Goal: Task Accomplishment & Management: Manage account settings

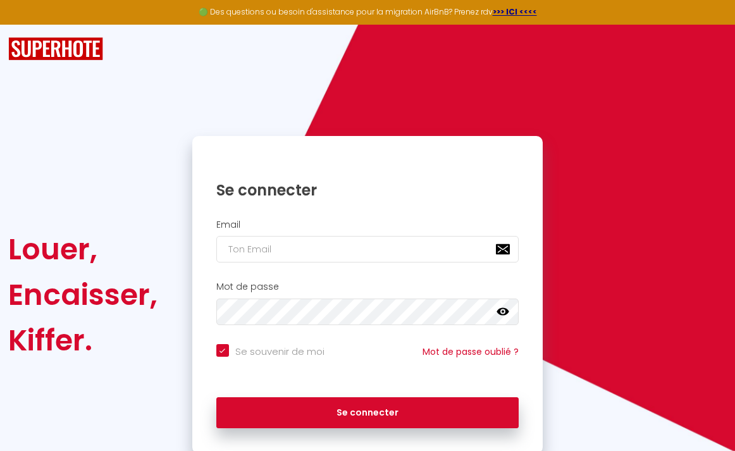
drag, startPoint x: 399, startPoint y: 247, endPoint x: 377, endPoint y: 253, distance: 22.9
click at [399, 247] on input "email" at bounding box center [367, 249] width 303 height 27
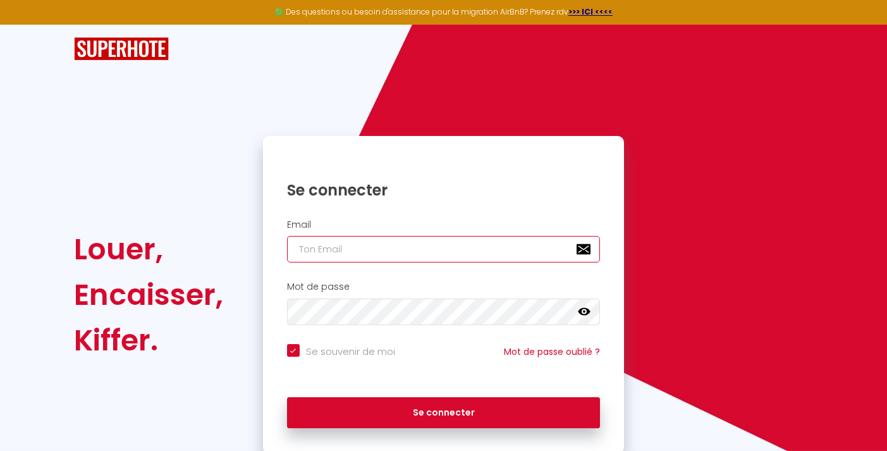
type input "[EMAIL_ADDRESS][DOMAIN_NAME]"
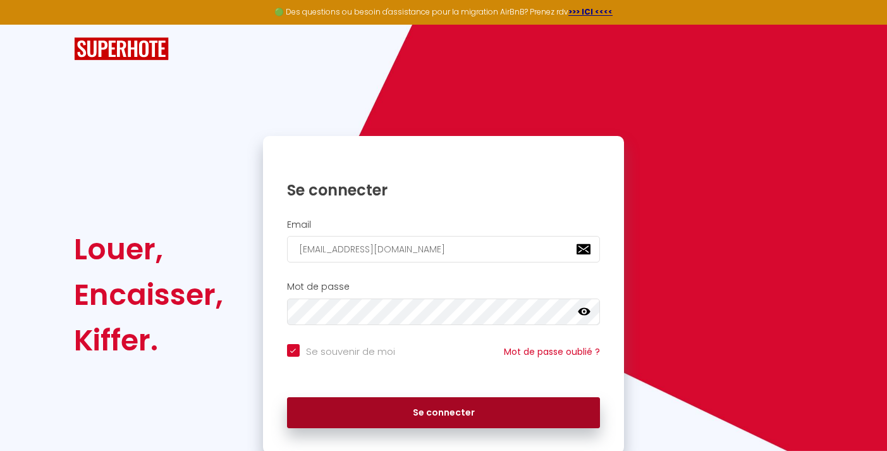
click at [454, 412] on button "Se connecter" at bounding box center [444, 413] width 314 height 32
checkbox input "true"
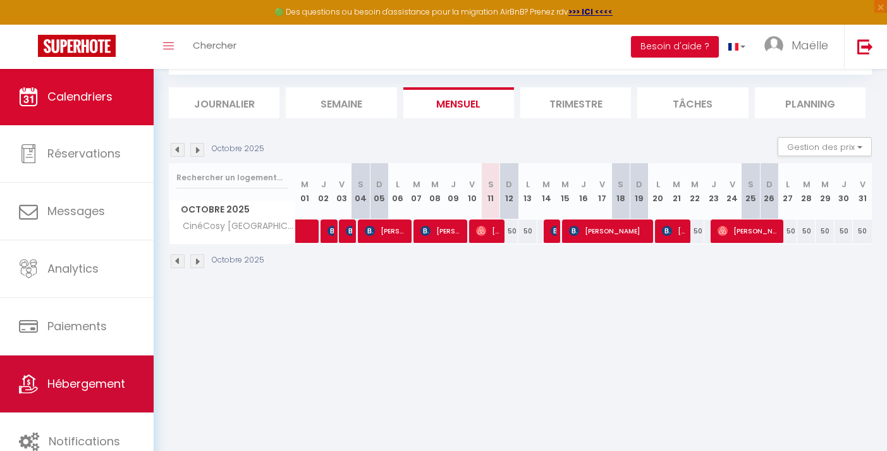
scroll to position [68, 0]
click at [60, 374] on link "Hébergement" at bounding box center [77, 383] width 154 height 57
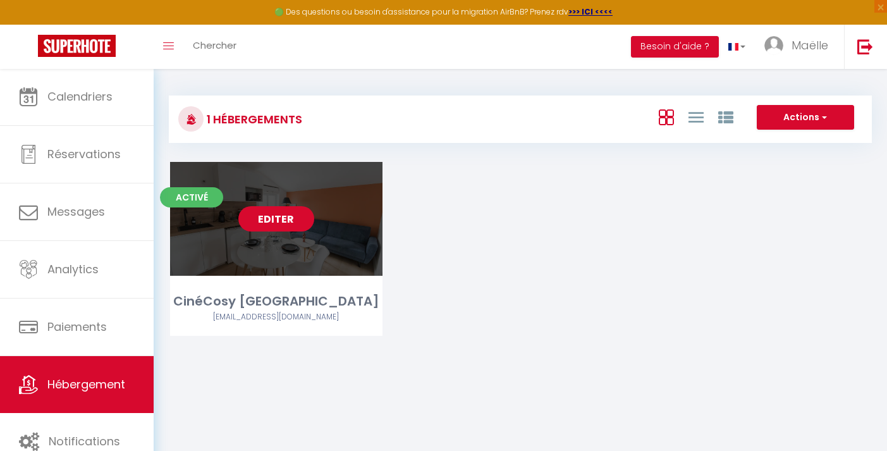
click at [295, 216] on link "Editer" at bounding box center [276, 218] width 76 height 25
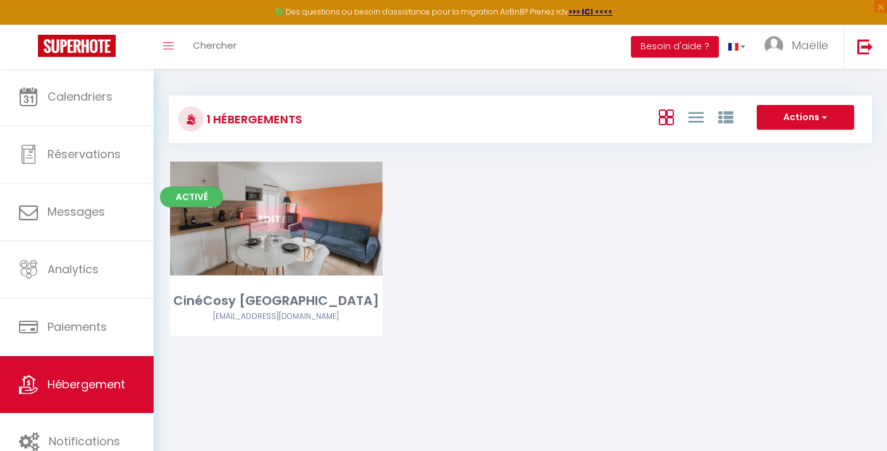
click at [280, 221] on link "Editer" at bounding box center [276, 218] width 76 height 25
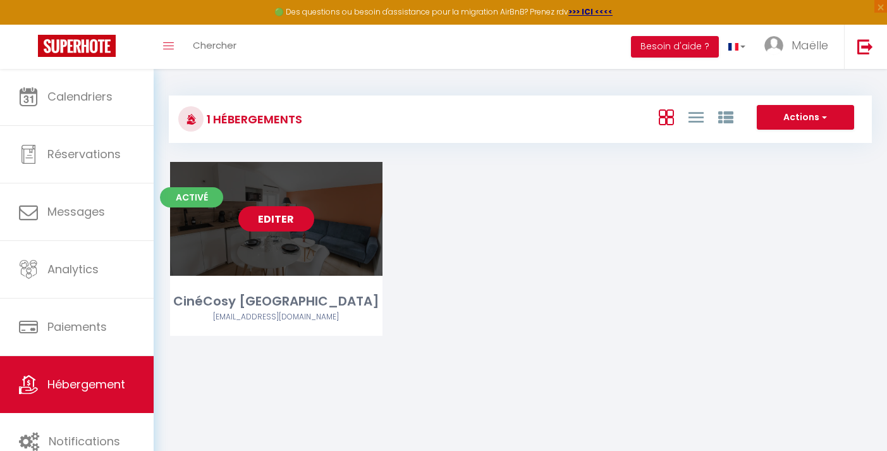
click at [280, 221] on link "Editer" at bounding box center [276, 218] width 76 height 25
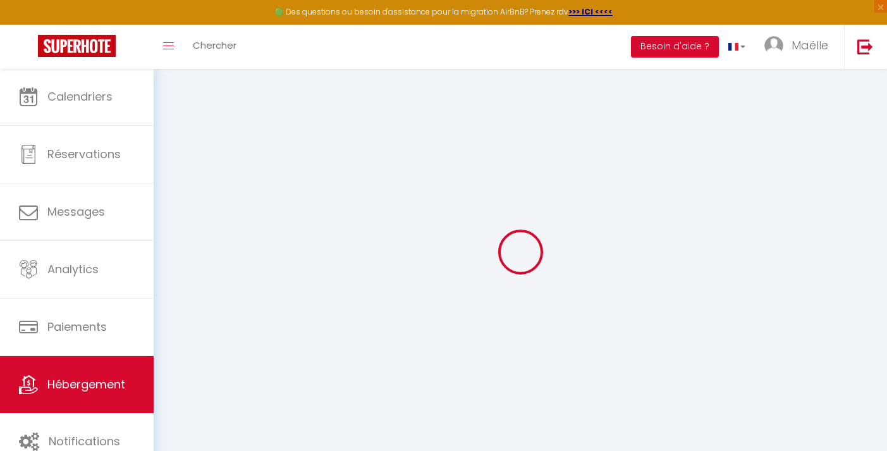
type input "CinéCosy [GEOGRAPHIC_DATA]"
type input "Maëlle"
type input "[PERSON_NAME]"
select select "2"
type input "50"
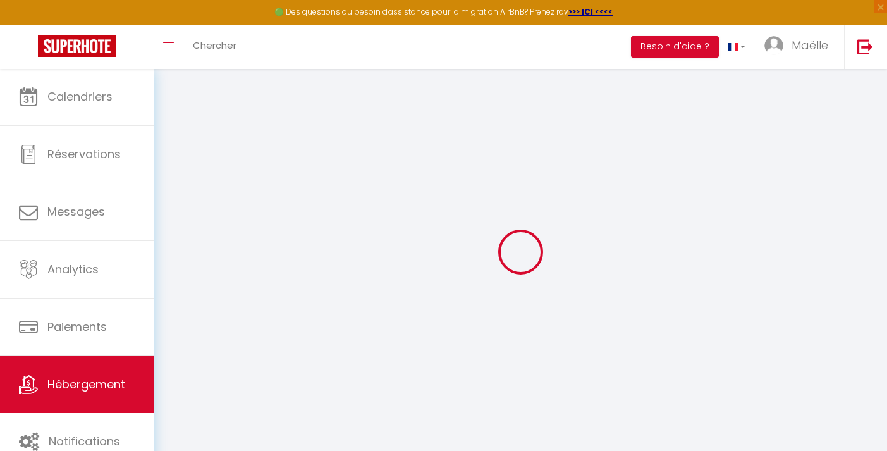
type input "30"
type input "2.20"
type input "300"
select select
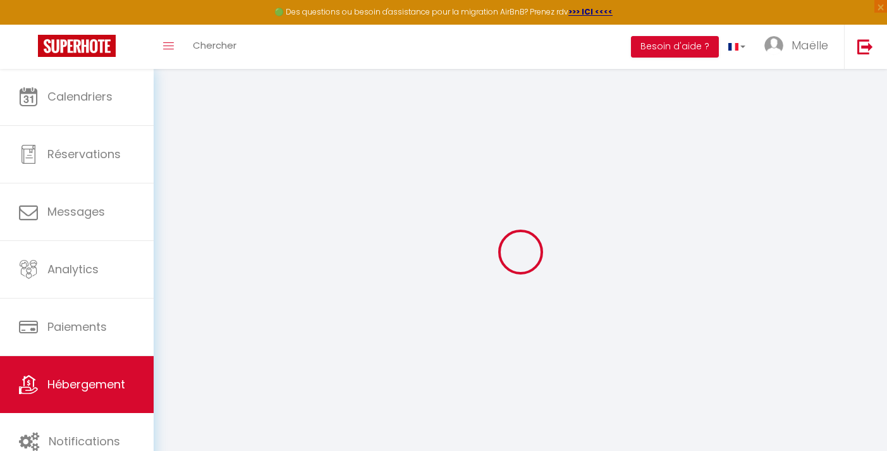
select select
type input "[STREET_ADDRESS]"
type input "49100"
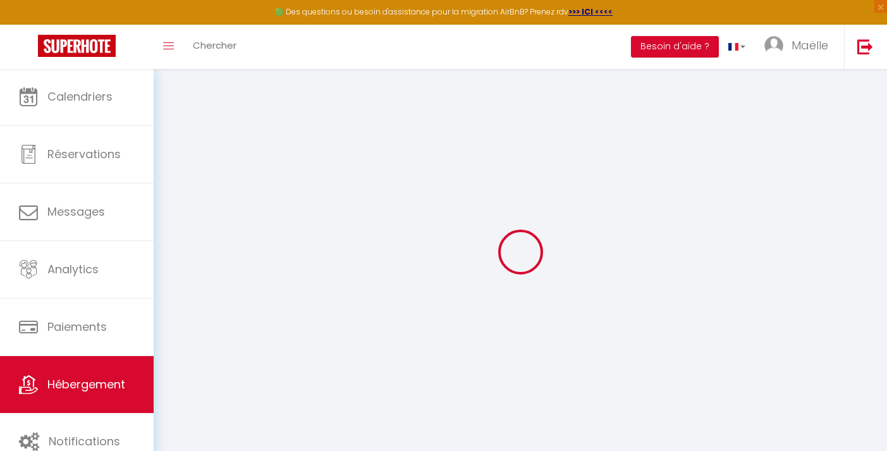
type input "[GEOGRAPHIC_DATA]"
type input "[EMAIL_ADDRESS][DOMAIN_NAME]"
select select
checkbox input "false"
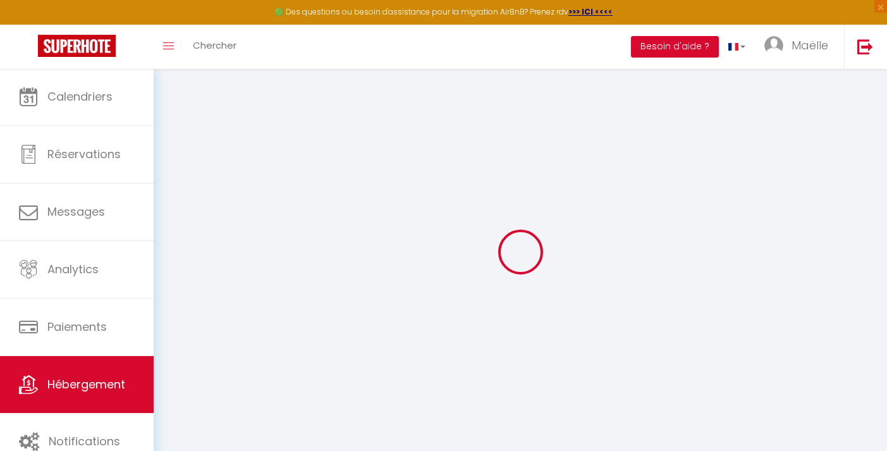
checkbox input "false"
type input "0"
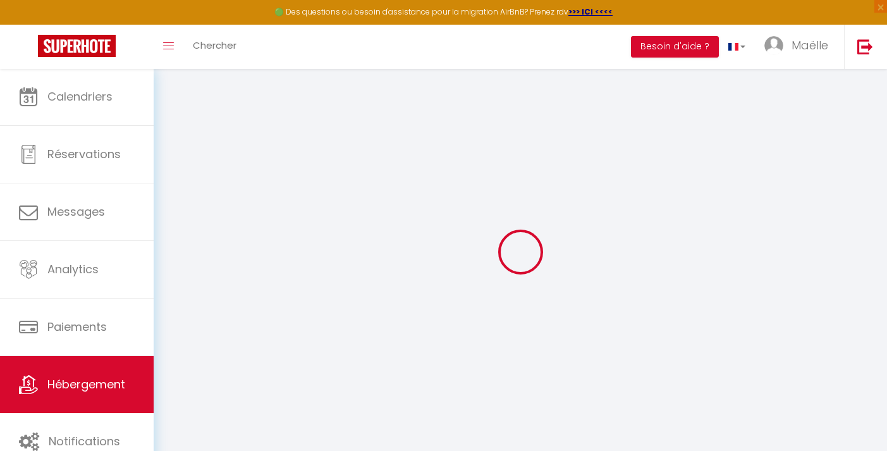
type input "0"
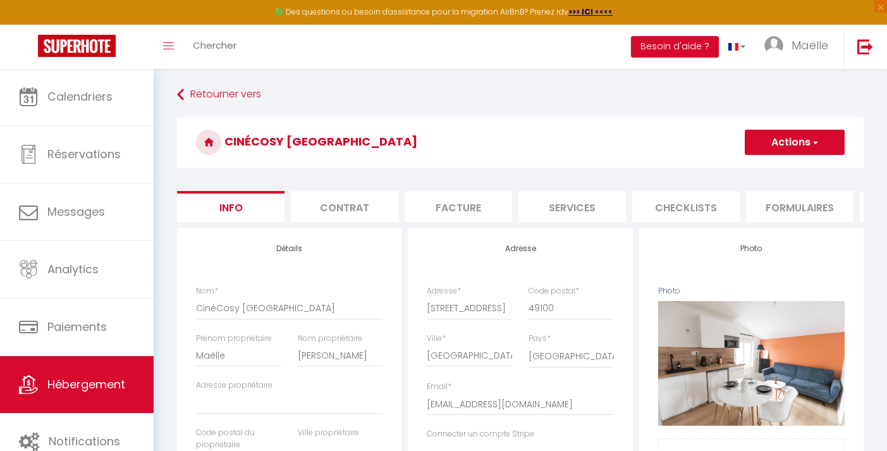
select select "17:00"
select select
select select "11:00"
select select "30"
select select "120"
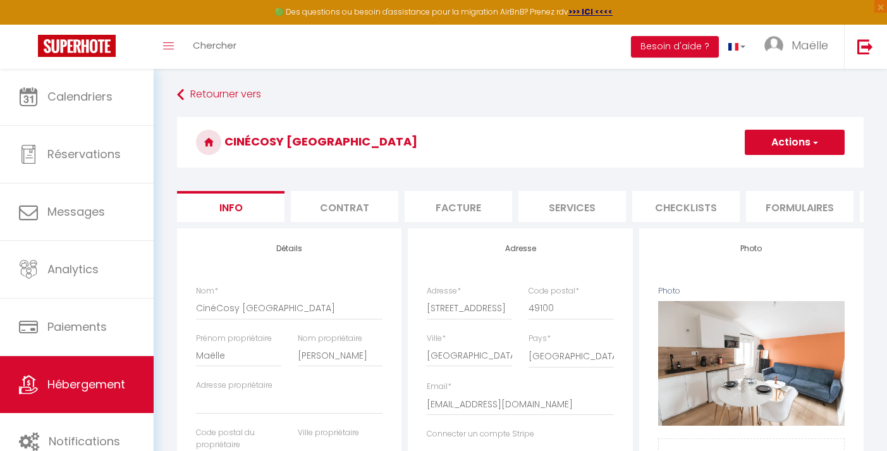
select select
checkbox input "false"
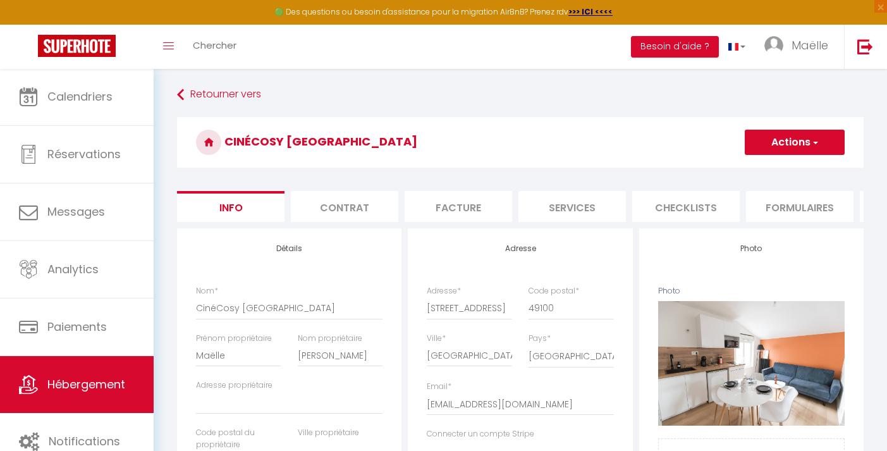
scroll to position [0, 225]
click at [438, 204] on li "Checklists" at bounding box center [462, 206] width 108 height 31
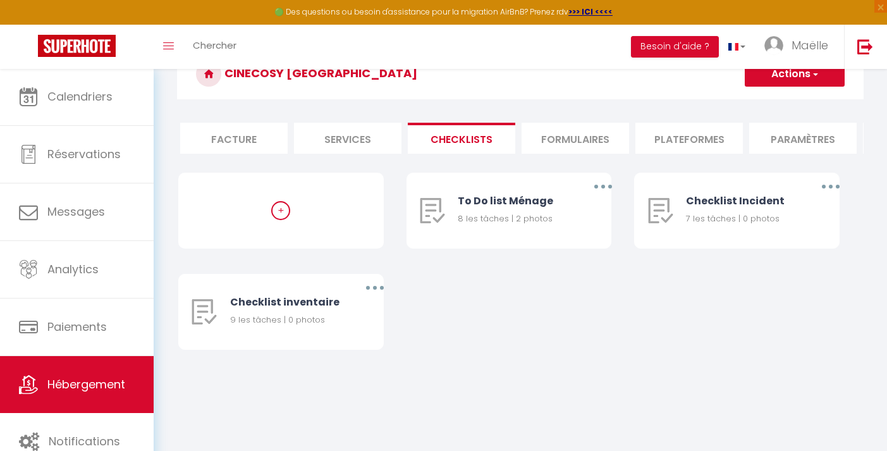
scroll to position [68, 0]
click at [598, 185] on button "button" at bounding box center [603, 186] width 35 height 20
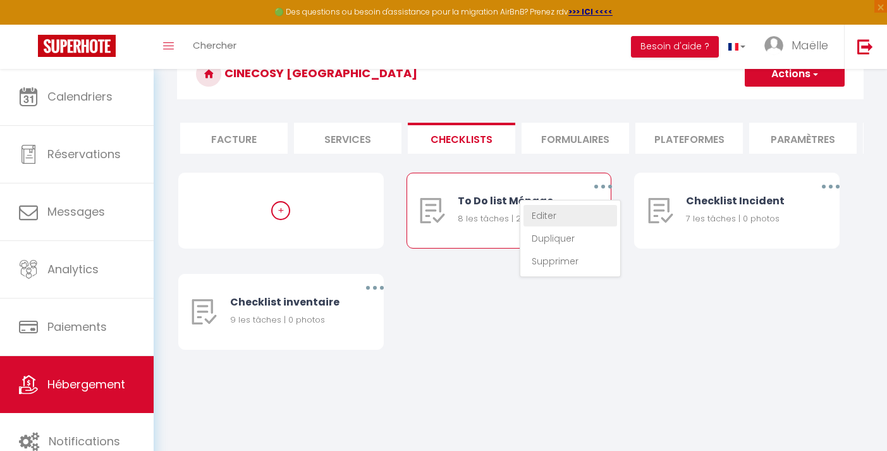
click at [564, 214] on link "Editer" at bounding box center [571, 216] width 94 height 22
type input "To Do list Ménage"
type input "Procédure à suivre à la fin du ménage"
select select
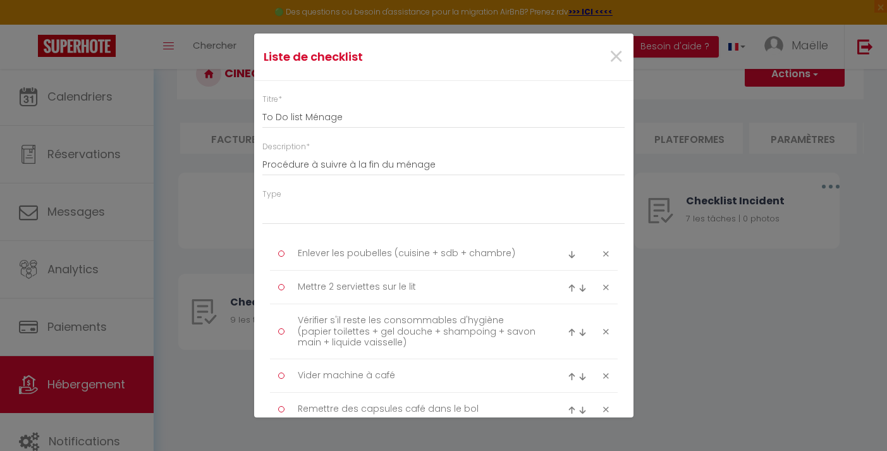
scroll to position [0, 0]
click at [309, 116] on input "To Do list Ménage" at bounding box center [444, 117] width 363 height 23
click at [319, 120] on input "To Do list Cheek out" at bounding box center [444, 117] width 363 height 23
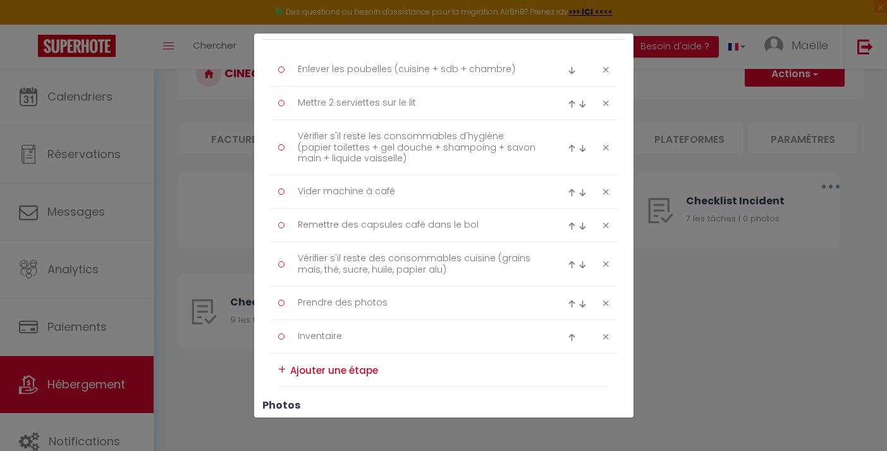
scroll to position [186, 0]
type input "To Do list Chek out"
click at [605, 187] on icon at bounding box center [606, 189] width 6 height 9
type textarea "Remettre des capsules café dans le bol"
type textarea "Vérifier s'il reste des consommables cuisine (grains maïs, thé, sucre, huile, p…"
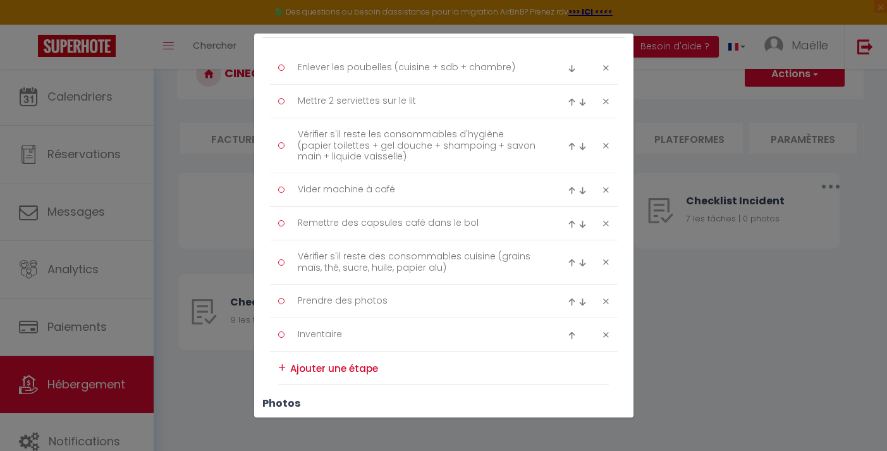
type textarea "Prendre des photos"
type textarea "Inventaire"
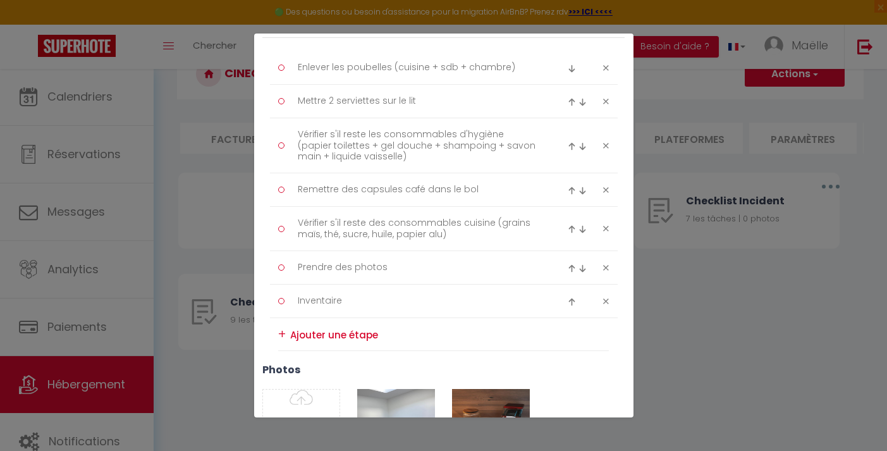
click at [607, 185] on icon at bounding box center [606, 189] width 6 height 9
type textarea "Vérifier s'il reste des consommables cuisine (grains maïs, thé, sucre, huile, p…"
type textarea "Prendre des photos"
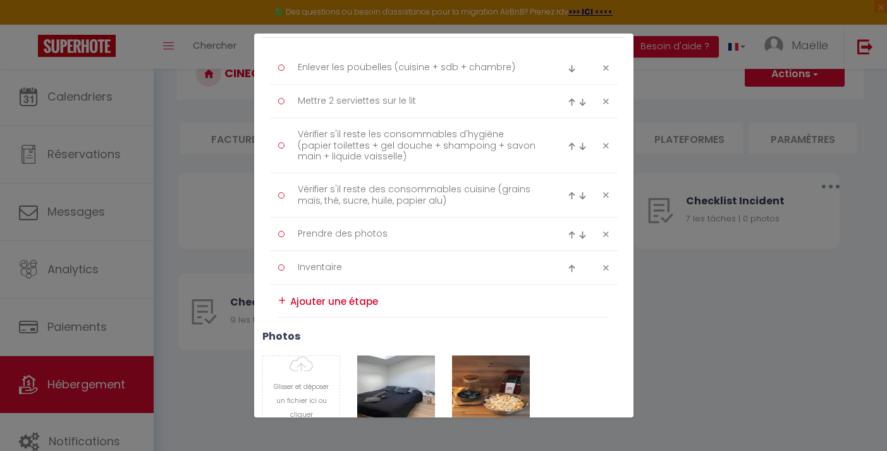
click at [286, 300] on div "+" at bounding box center [282, 301] width 8 height 20
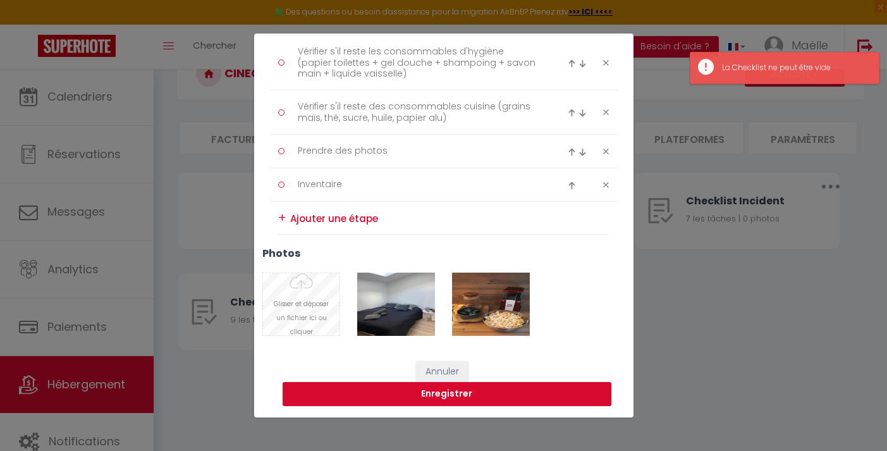
scroll to position [268, 0]
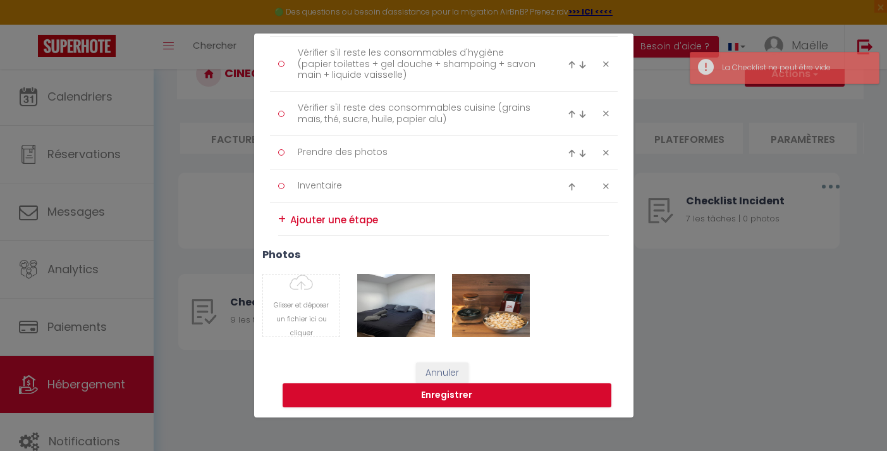
click at [282, 214] on div "+" at bounding box center [282, 219] width 8 height 20
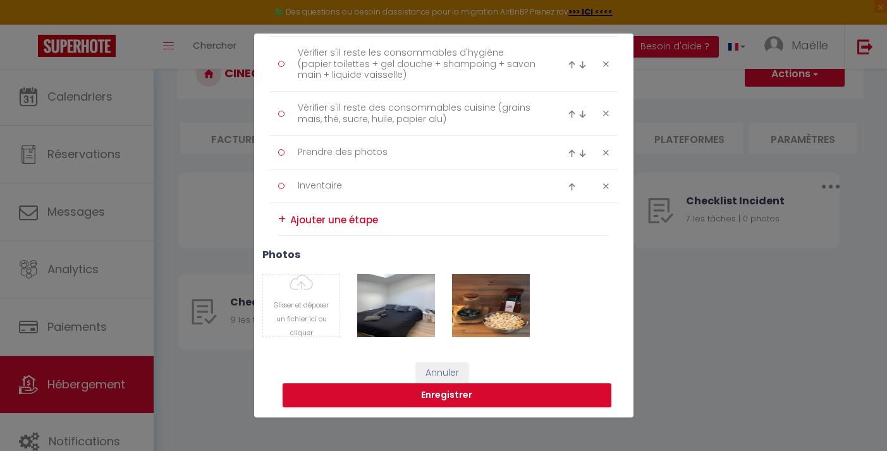
click at [285, 219] on div "+" at bounding box center [282, 219] width 8 height 20
click at [323, 189] on textarea "Inventaire" at bounding box center [418, 186] width 259 height 20
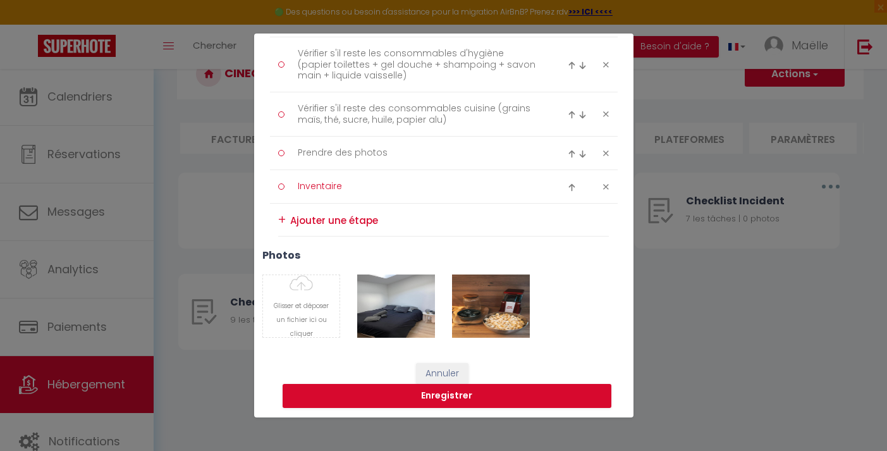
click at [356, 188] on textarea "Inventaire" at bounding box center [418, 186] width 259 height 20
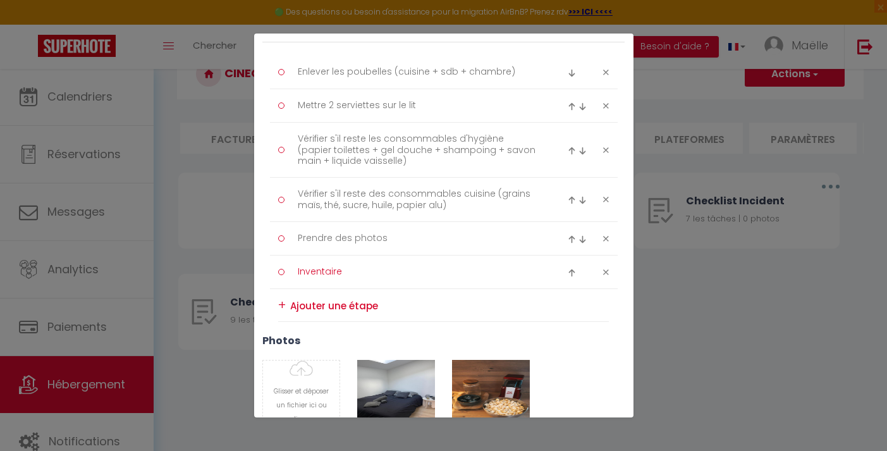
scroll to position [168, 0]
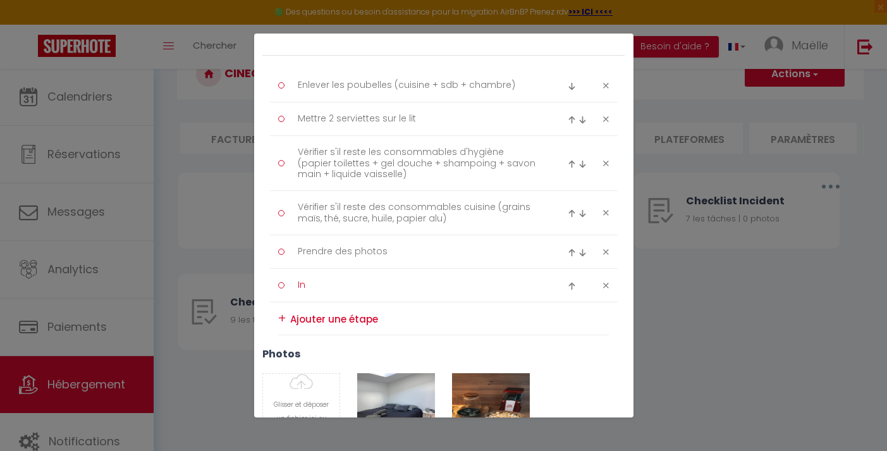
type textarea "I"
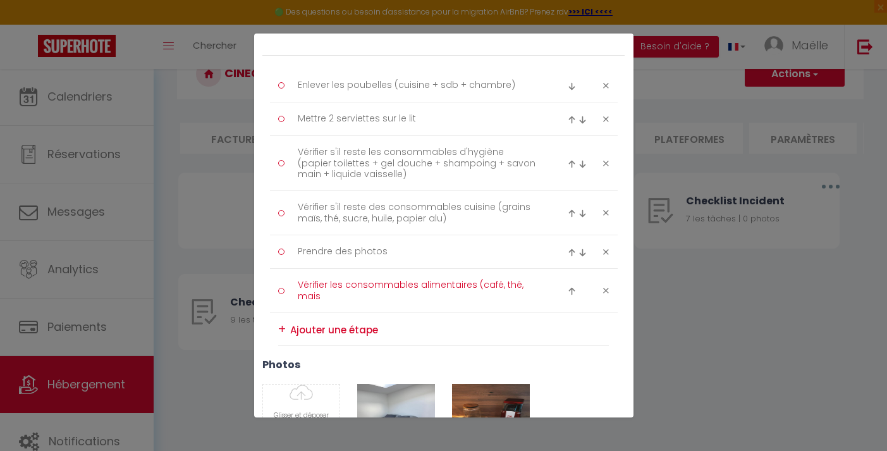
scroll to position [0, 0]
type textarea "Vérifier les consommables alimentaires (café, thé, mais pop corn, sel, poivre)"
click at [572, 290] on img at bounding box center [572, 291] width 8 height 8
type textarea "Vérifier les consommables alimentaires (café, thé, mais pop corn, sel, poivre)"
type textarea "Prendre des photos"
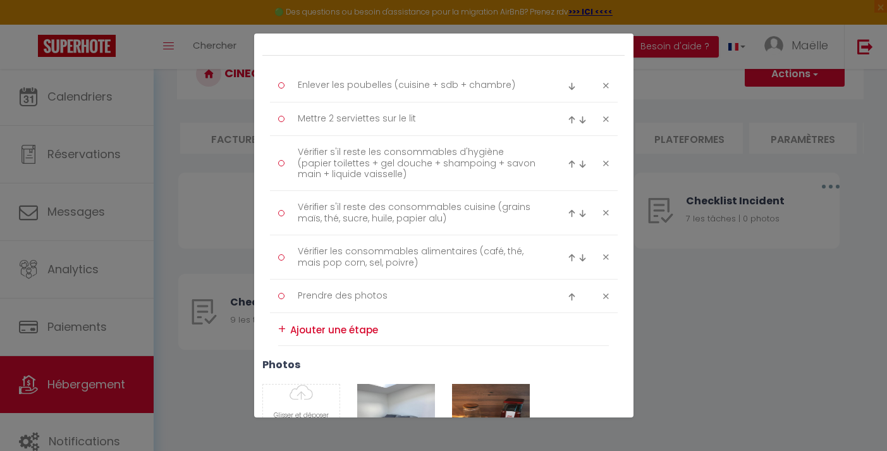
click at [571, 256] on img at bounding box center [572, 258] width 8 height 8
type textarea "Vérifier les consommables alimentaires (café, thé, mais pop corn, sel, poivre)"
type textarea "Vérifier s'il reste des consommables cuisine (grains maïs, thé, sucre, huile, p…"
click at [370, 219] on textarea "Vérifier les consommables alimentaires (café, thé, mais pop corn, sel, poivre)" at bounding box center [418, 212] width 259 height 31
click at [363, 219] on textarea "Vérifier les consommables alimentaires (café, thé, mais pop corn, sel, poivre)" at bounding box center [418, 212] width 259 height 31
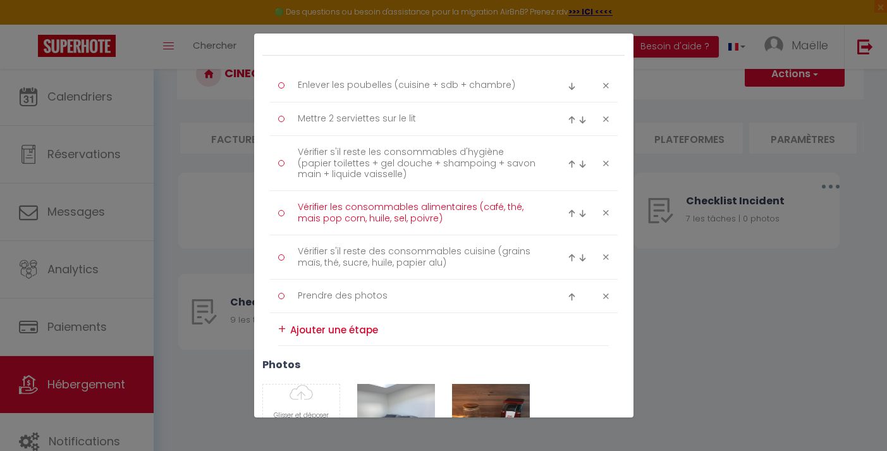
type textarea "Vérifier les consommables alimentaires (café, thé, mais pop corn, huile, sel, p…"
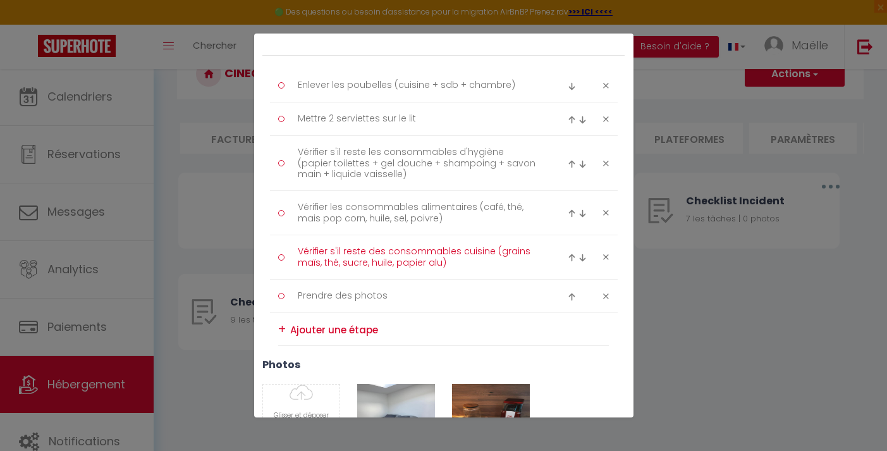
click at [394, 260] on textarea "Vérifier s'il reste des consommables cuisine (grains maïs, thé, sucre, huile, p…" at bounding box center [418, 257] width 259 height 31
click at [457, 264] on textarea "Vérifier s'il reste des consommables cuisine (grains maïs, thé, sucre, huile, p…" at bounding box center [418, 257] width 259 height 31
drag, startPoint x: 456, startPoint y: 264, endPoint x: 294, endPoint y: 242, distance: 163.4
click at [294, 242] on textarea "Vérifier s'il reste des consommables cuisine (grains maïs, thé, sucre, huile, p…" at bounding box center [418, 257] width 259 height 31
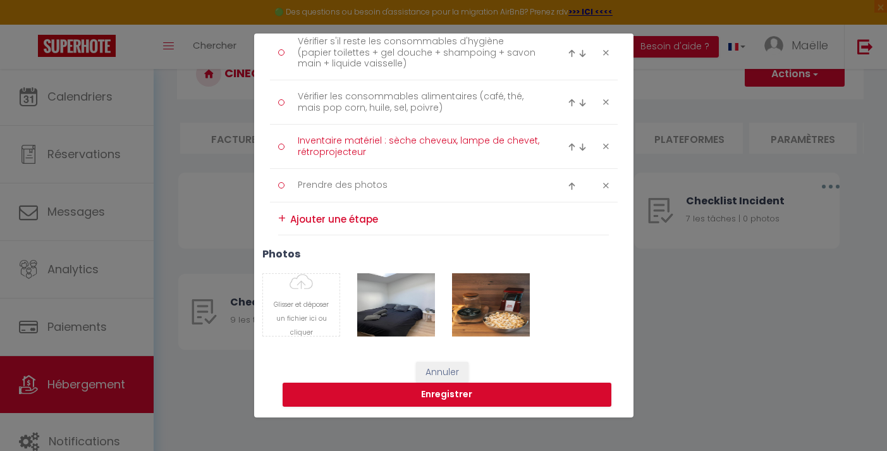
scroll to position [278, 0]
type textarea "Inventaire matériel : sèche cheveux, lampe de chevet, rétroprojecteur"
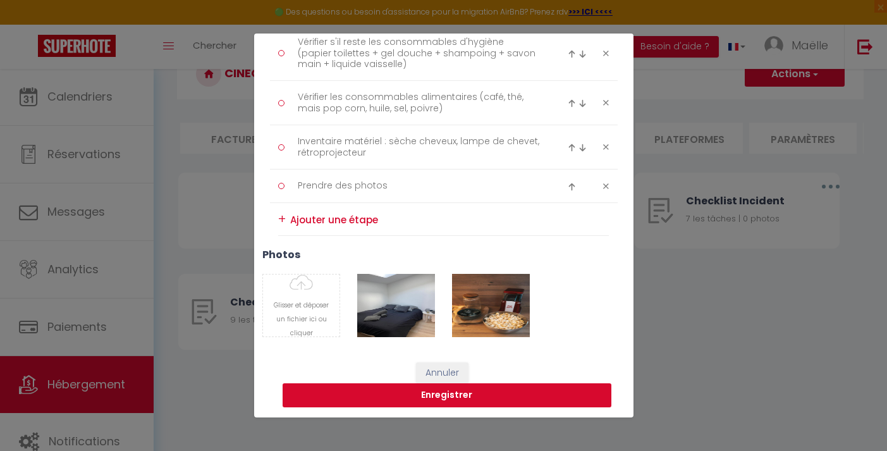
click at [393, 397] on button "Enregistrer" at bounding box center [447, 395] width 329 height 24
select select "4"
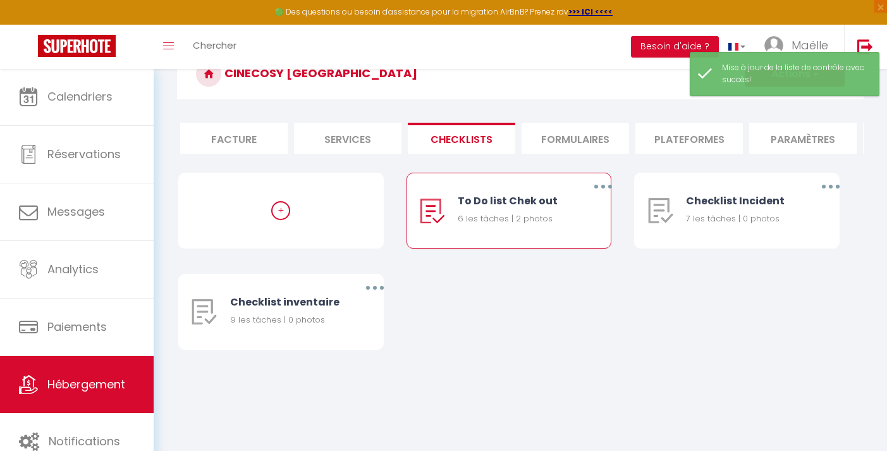
click at [599, 187] on button "button" at bounding box center [603, 186] width 35 height 20
click at [555, 215] on link "Editer" at bounding box center [571, 216] width 94 height 22
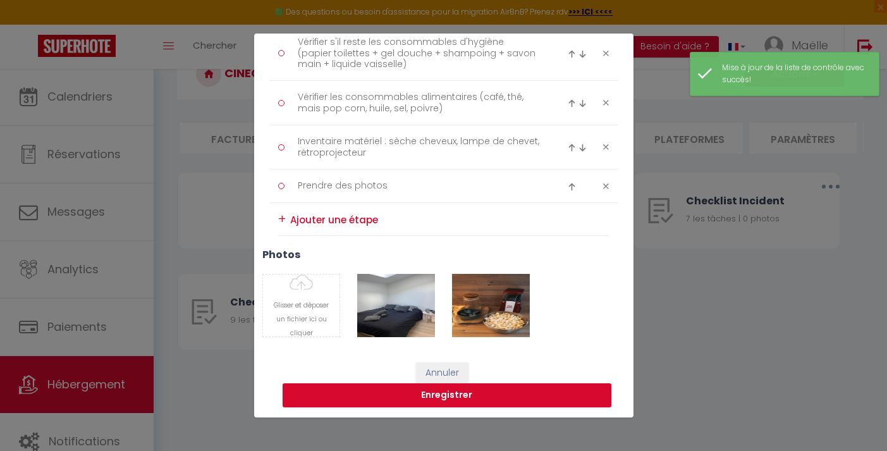
type input "To Do list Chek out"
type input "Procédure à suivre à la fin du ménage"
select select "1"
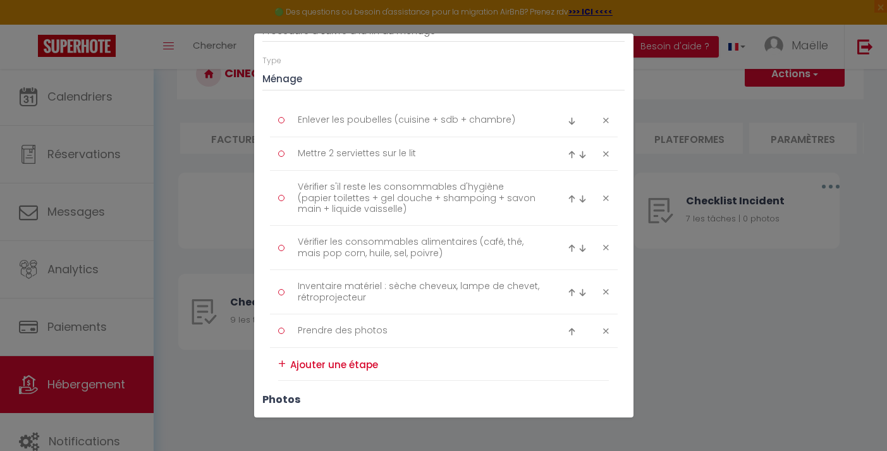
scroll to position [131, 0]
click at [572, 200] on img at bounding box center [572, 201] width 8 height 8
type textarea "Vérifier s'il reste les consommables d'hygiène (papier toilettes + gel douche +…"
type textarea "Mettre 2 serviettes sur le lit"
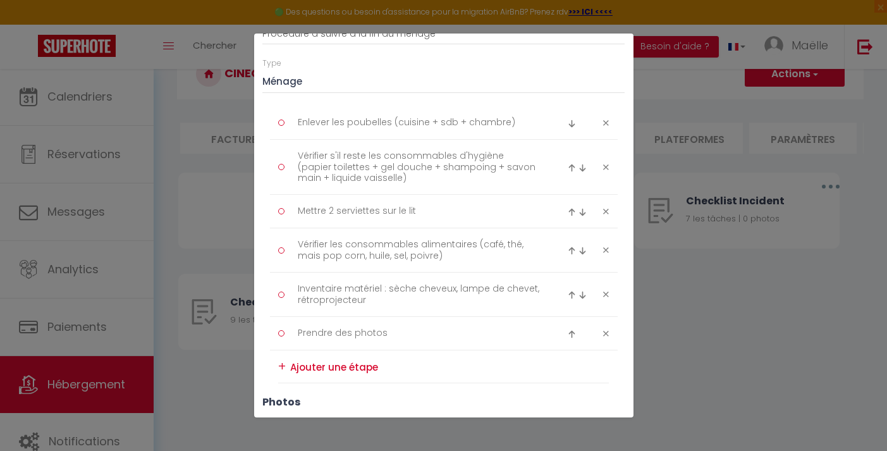
click at [571, 166] on img at bounding box center [572, 168] width 8 height 8
type textarea "Vérifier s'il reste les consommables d'hygiène (papier toilettes + gel douche +…"
type textarea "Enlever les poubelles (cuisine + sdb + chambre)"
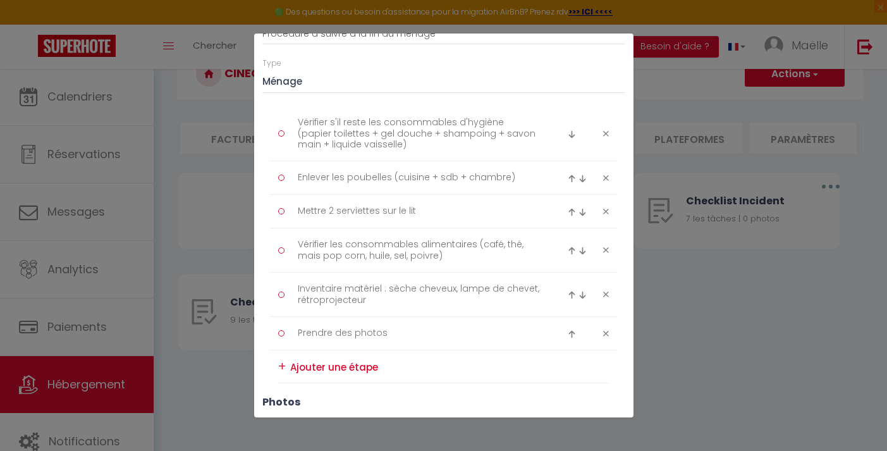
click at [572, 250] on img at bounding box center [572, 251] width 8 height 8
type textarea "Vérifier les consommables alimentaires (café, thé, mais pop corn, huile, sel, p…"
type textarea "Mettre 2 serviettes sur le lit"
click at [572, 214] on img at bounding box center [572, 217] width 8 height 8
type textarea "Vérifier les consommables alimentaires (café, thé, mais pop corn, huile, sel, p…"
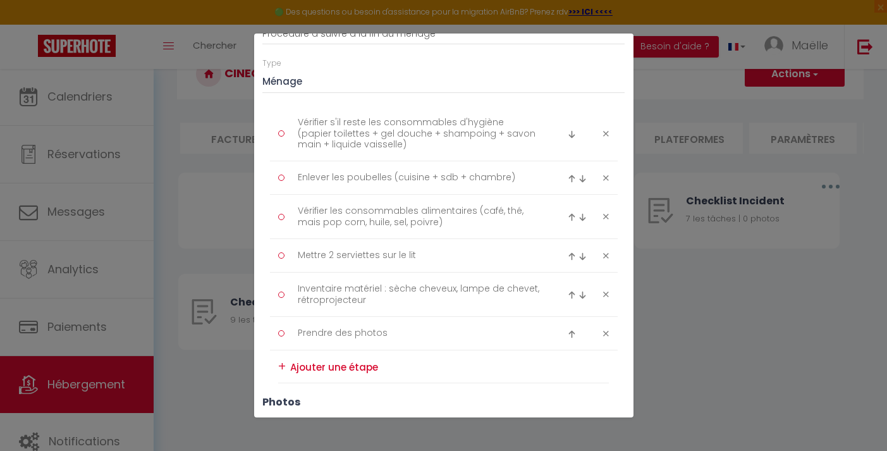
type textarea "Enlever les poubelles (cuisine + sdb + chambre)"
click at [574, 294] on img at bounding box center [572, 295] width 8 height 8
type textarea "Inventaire matériel : sèche cheveux, lampe de chevet, rétroprojecteur"
type textarea "Mettre 2 serviettes sur le lit"
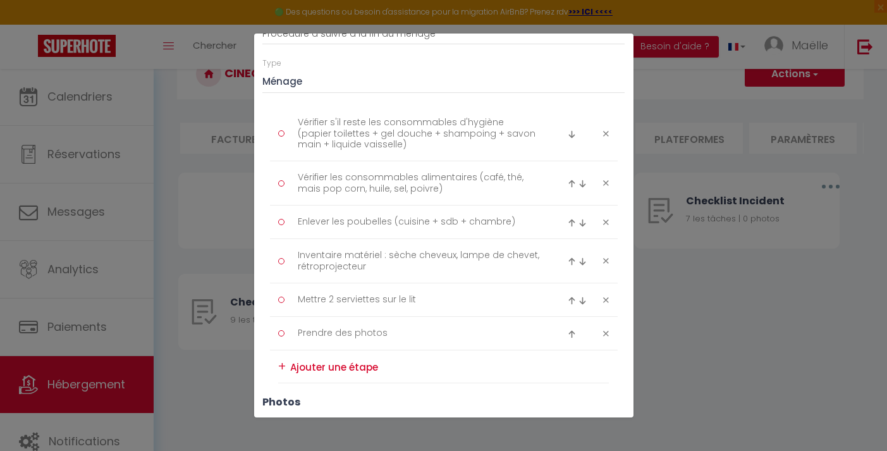
click at [572, 261] on img at bounding box center [572, 261] width 8 height 8
type textarea "Inventaire matériel : sèche cheveux, lampe de chevet, rétroprojecteur"
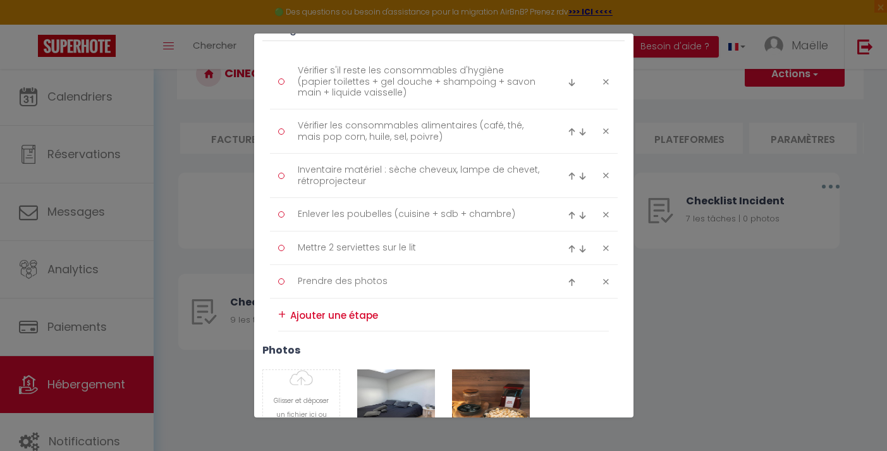
scroll to position [184, 0]
click at [504, 209] on textarea "Enlever les poubelles (cuisine + sdb + chambre)" at bounding box center [418, 213] width 259 height 20
type textarea "Enlever les poubelles (cuisine + sdb)"
drag, startPoint x: 448, startPoint y: 236, endPoint x: 281, endPoint y: 308, distance: 181.3
click at [281, 308] on div "+" at bounding box center [282, 314] width 8 height 20
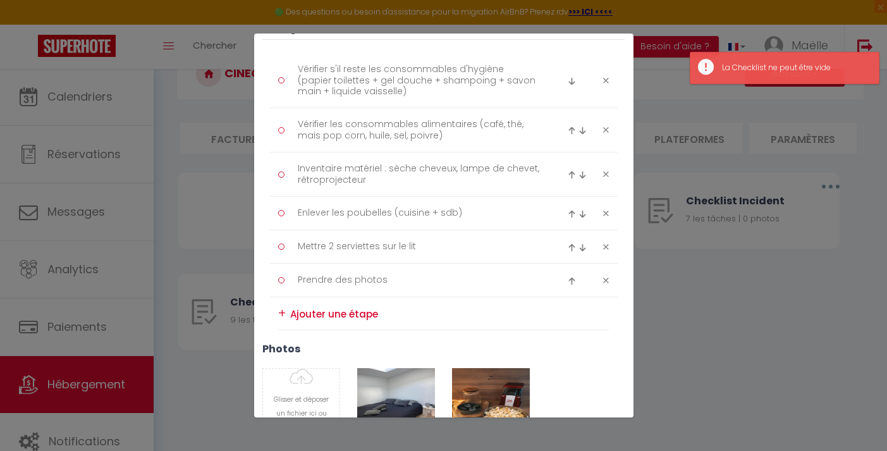
click at [321, 316] on textarea at bounding box center [449, 313] width 319 height 19
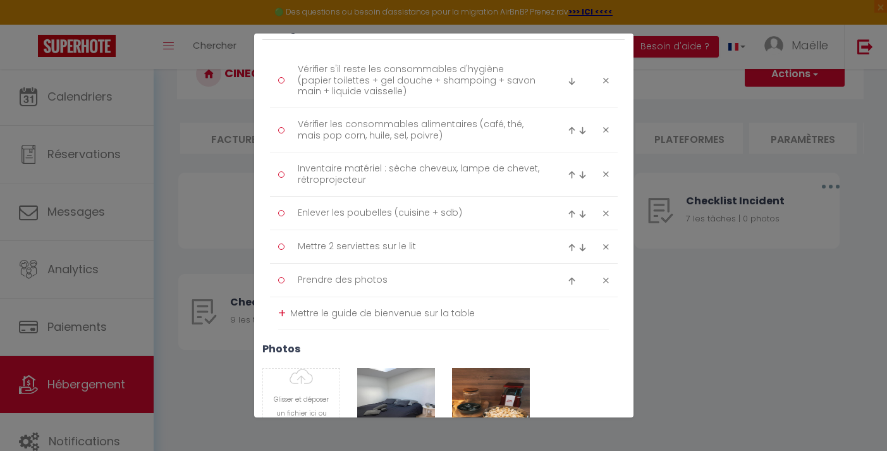
type textarea "Mettre le guide de bienvenue sur la table"
click at [283, 312] on div "+" at bounding box center [282, 314] width 8 height 20
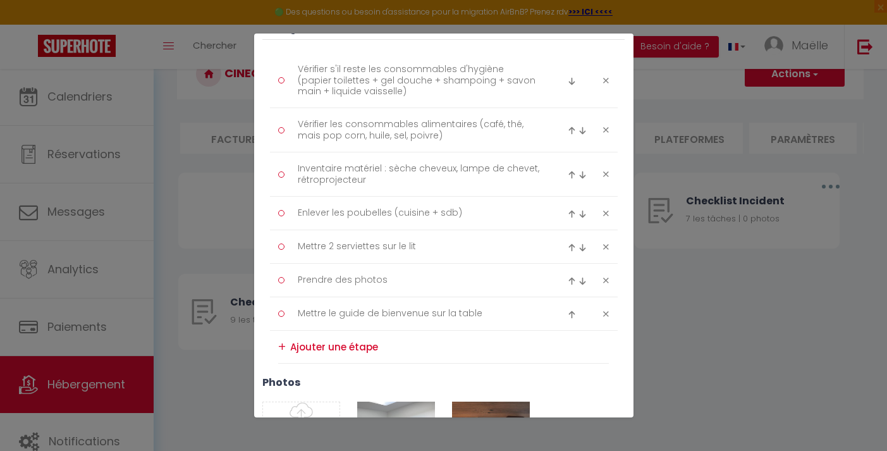
click at [572, 312] on img at bounding box center [572, 315] width 8 height 8
type textarea "Mettre le guide de bienvenue sur la table"
type textarea "Prendre des photos"
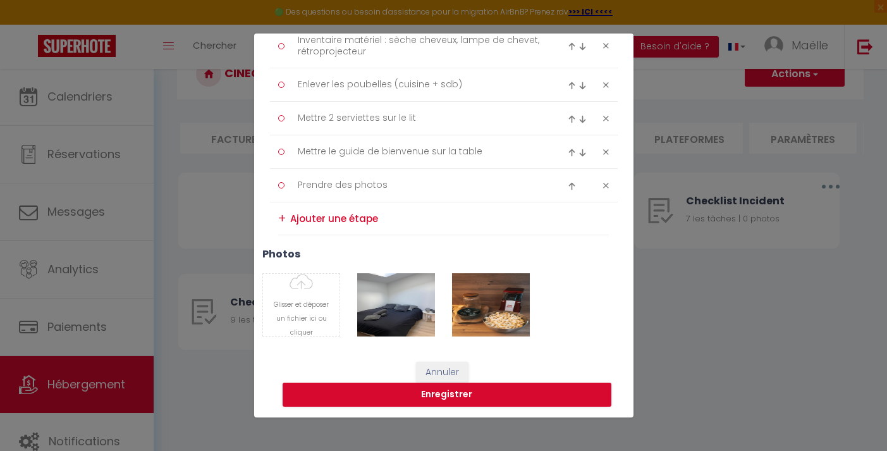
scroll to position [312, 0]
click at [452, 392] on button "Enregistrer" at bounding box center [447, 395] width 329 height 24
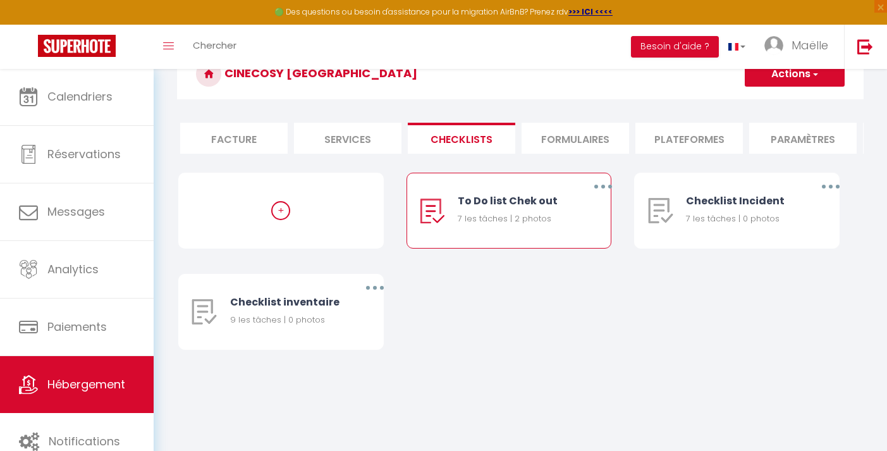
click at [599, 189] on button "button" at bounding box center [603, 186] width 35 height 20
click at [457, 298] on div "+ To Do list Chek out 7 les tâches | 2 photos Editer Dupliquer Supprimer Checkl…" at bounding box center [520, 274] width 684 height 202
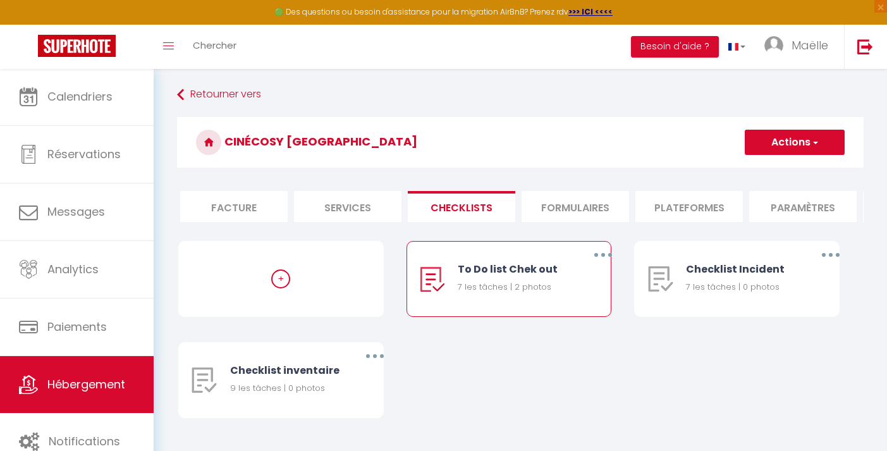
scroll to position [0, 0]
click at [734, 137] on button "Actions" at bounding box center [795, 142] width 100 height 25
click at [653, 135] on h3 "CinéCosy [GEOGRAPHIC_DATA]" at bounding box center [520, 142] width 687 height 51
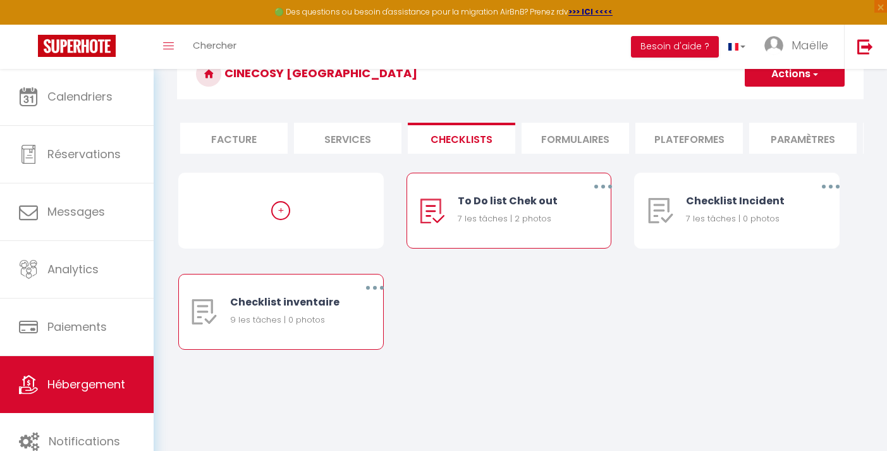
scroll to position [68, 0]
click at [373, 286] on icon "button" at bounding box center [375, 288] width 4 height 4
click at [333, 324] on link "Editer" at bounding box center [342, 317] width 94 height 22
type input "Checklist inventaire"
type input "Checker que le matériel ci-dessous est toujours présent dans l'appartement."
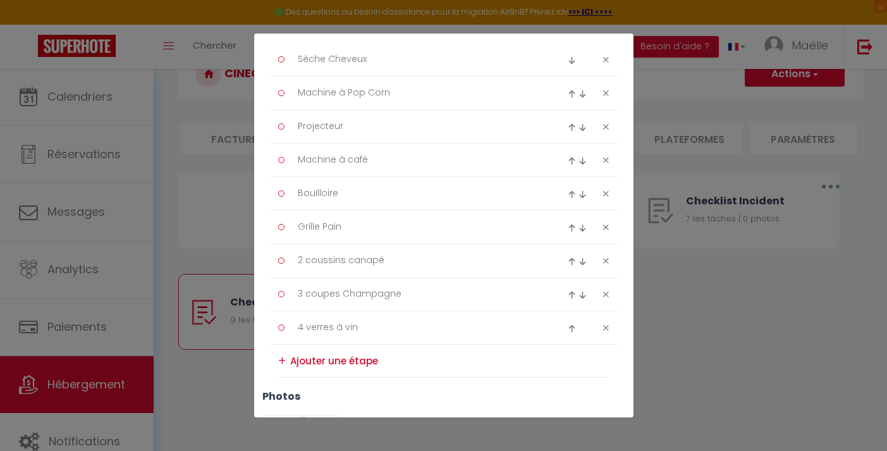
scroll to position [197, 0]
click at [734, 354] on div "Liste de checklist × Titre * Checklist inventaire Description * Checker que le …" at bounding box center [443, 225] width 887 height 451
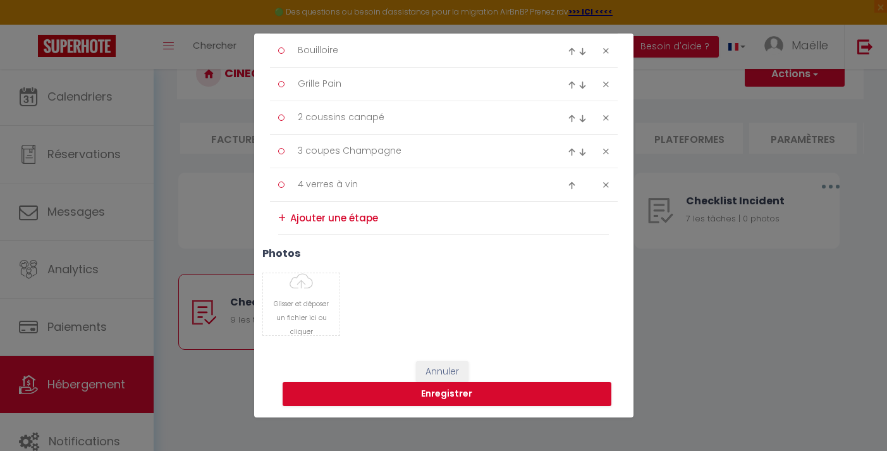
scroll to position [336, 0]
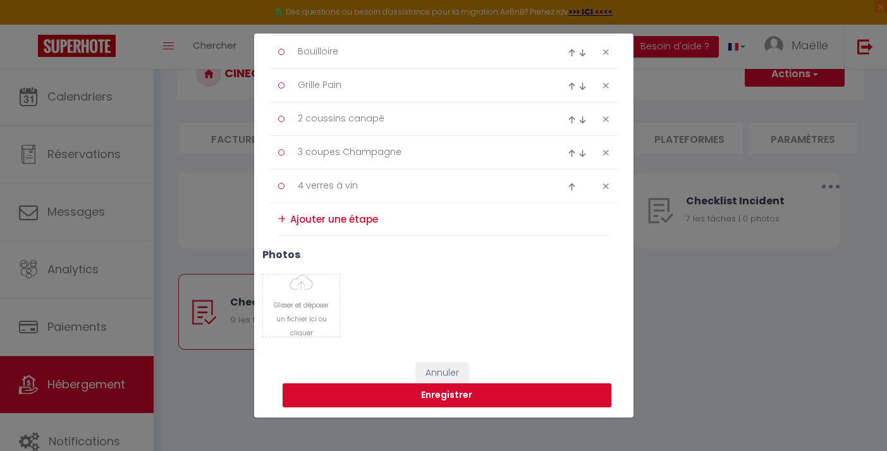
click at [442, 366] on button "Annuler" at bounding box center [442, 373] width 53 height 22
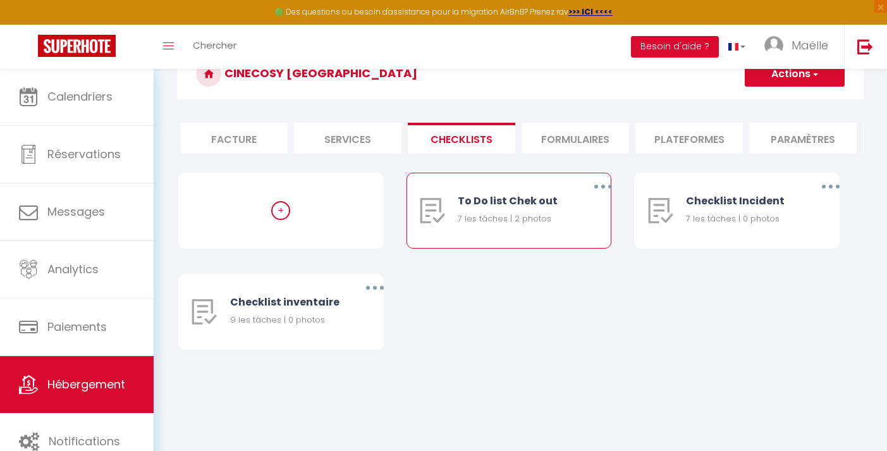
click at [603, 183] on button "button" at bounding box center [603, 186] width 35 height 20
click at [564, 209] on link "Editer" at bounding box center [571, 216] width 94 height 22
type input "To Do list Chek out"
type input "Procédure à suivre à la fin du ménage"
select select "1"
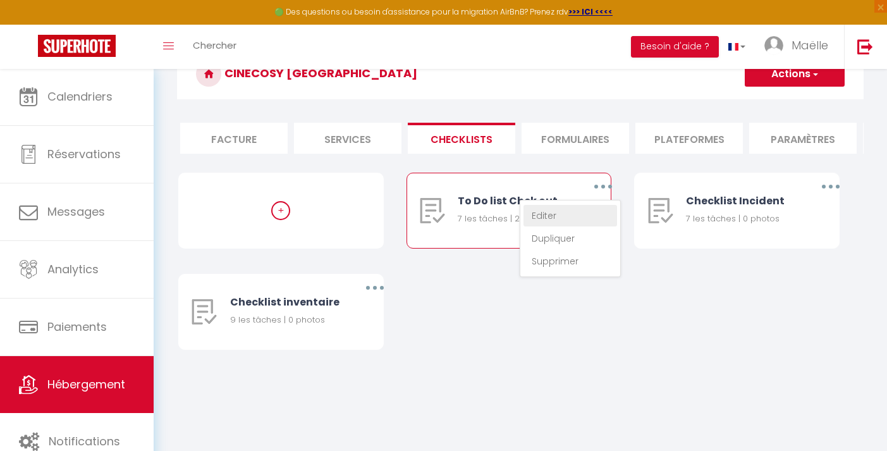
type textarea "Vérifier s'il reste les consommables d'hygiène (papier toilettes + gel douche +…"
type textarea "Vérifier les consommables alimentaires (café, thé, mais pop corn, huile, sel, p…"
type textarea "Inventaire matériel : sèche cheveux, lampe de chevet, rétroprojecteur"
type textarea "Enlever les poubelles (cuisine + sdb)"
type textarea "Mettre 2 serviettes sur le lit"
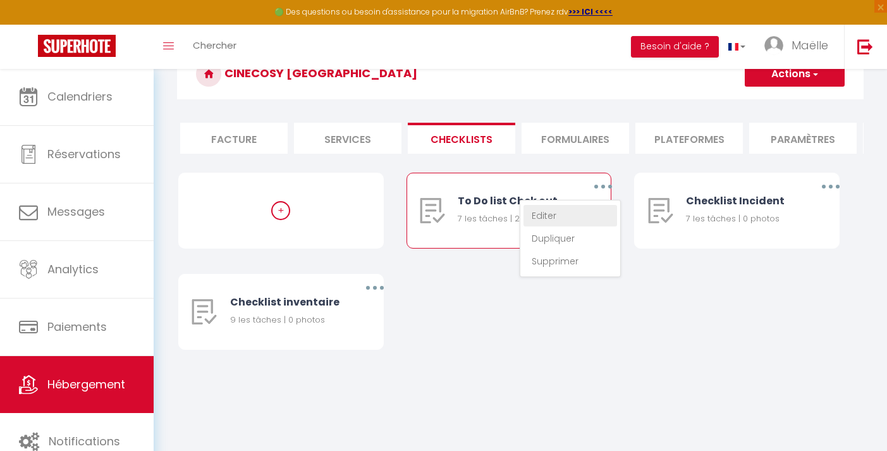
type textarea "Mettre le guide de bienvenue sur la table"
type textarea "Prendre des photos"
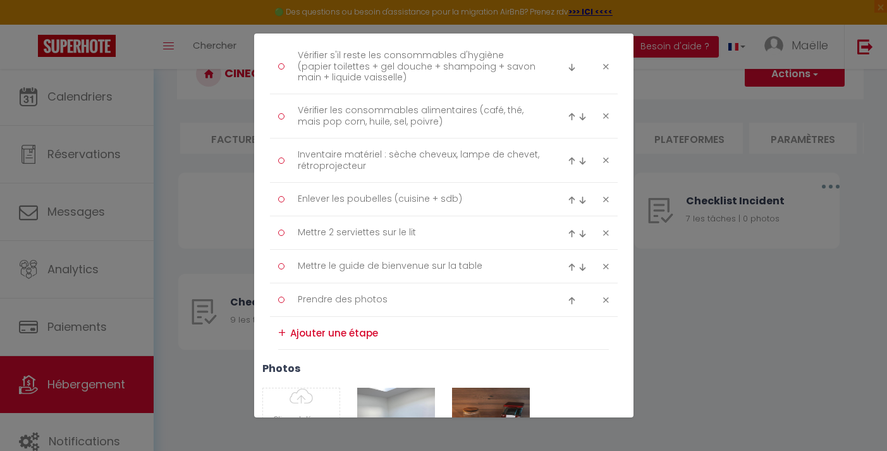
scroll to position [185, 0]
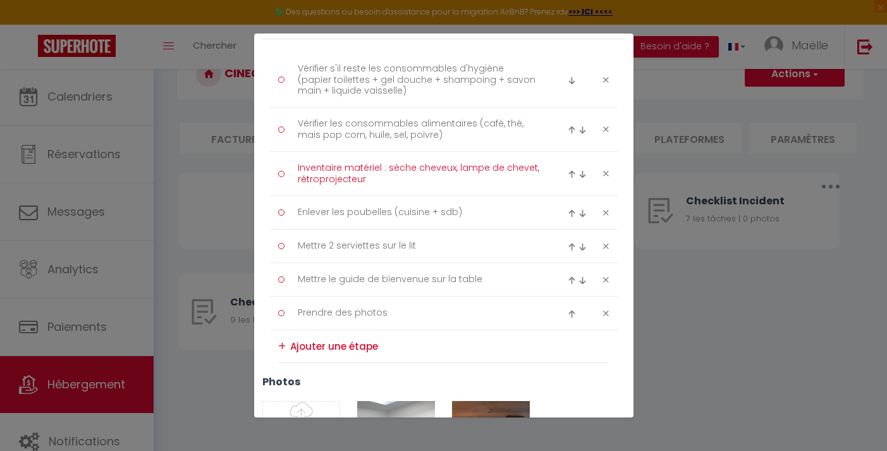
click at [378, 175] on textarea "Inventaire matériel : sèche cheveux, lampe de chevet, rétroprojecteur" at bounding box center [418, 173] width 259 height 31
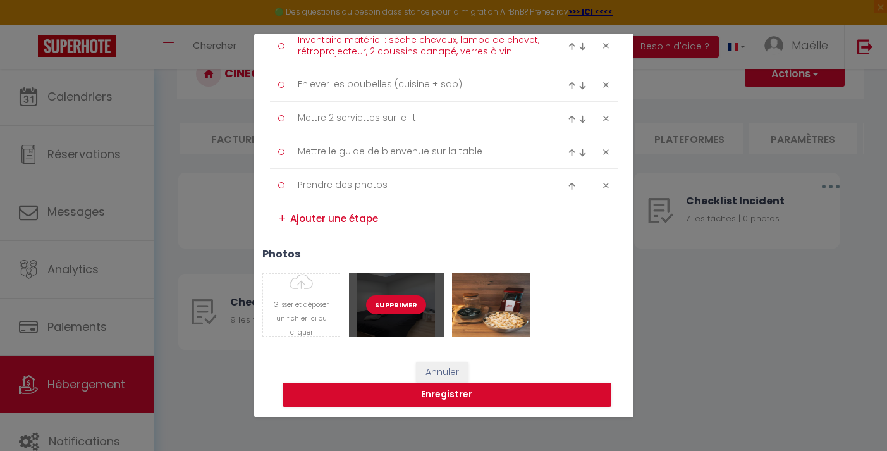
scroll to position [312, 0]
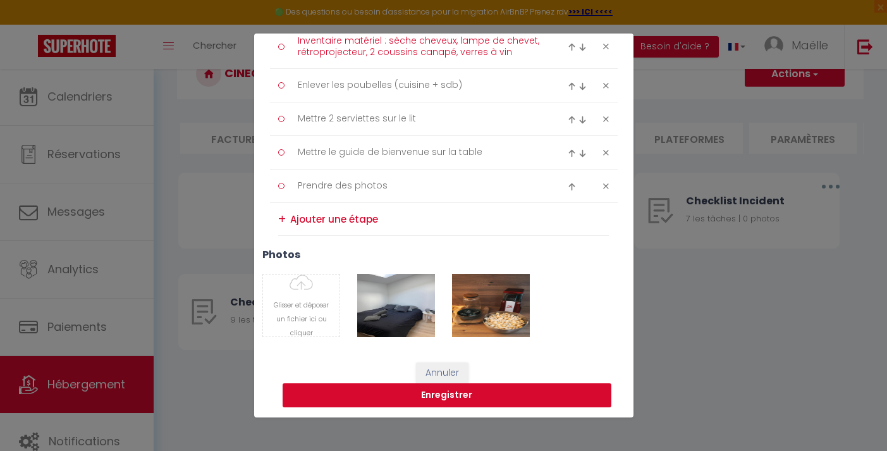
type textarea "Inventaire matériel : sèche cheveux, lampe de chevet, rétroprojecteur, 2 coussi…"
click at [457, 399] on button "Enregistrer" at bounding box center [447, 395] width 329 height 24
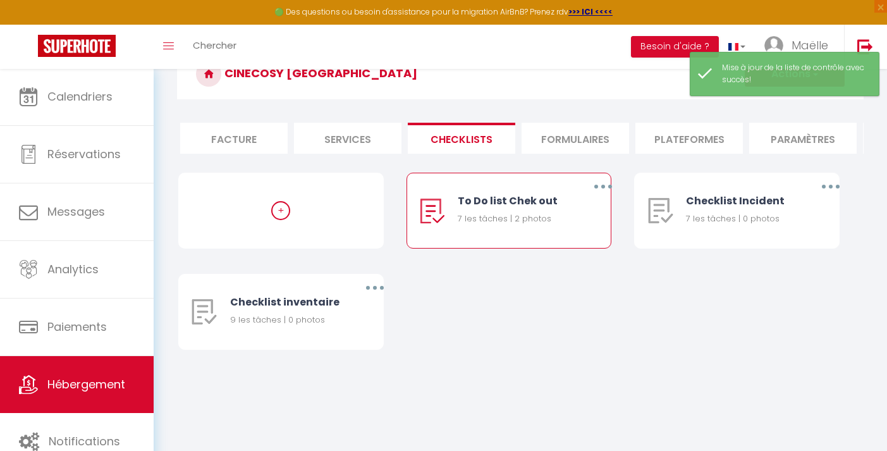
click at [538, 285] on div "+ To Do list Chek out 7 les tâches | 2 photos Editer Dupliquer Supprimer Checkl…" at bounding box center [520, 274] width 684 height 202
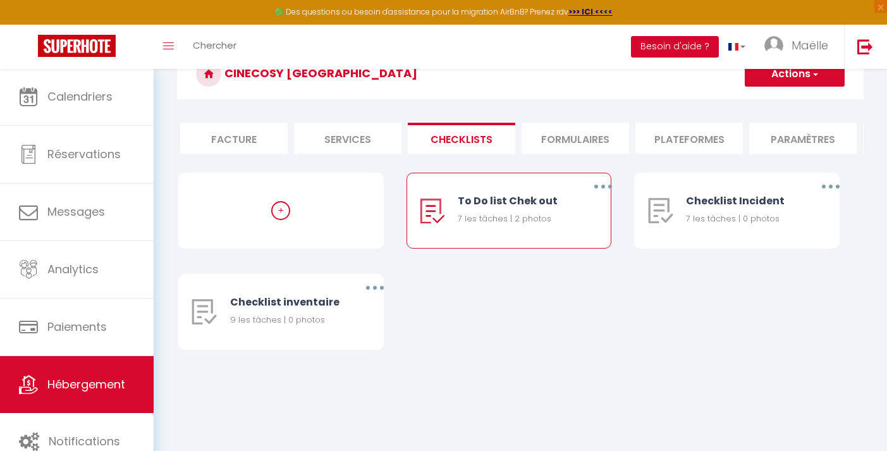
click at [710, 42] on button "Besoin d'aide ?" at bounding box center [675, 47] width 88 height 22
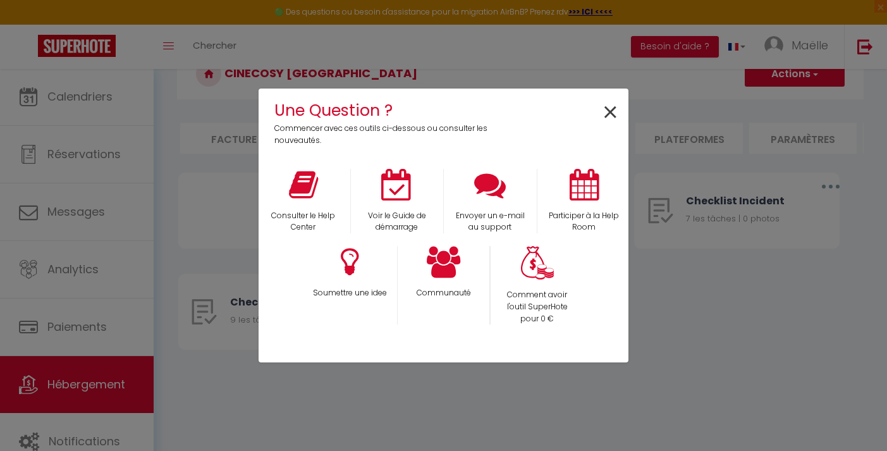
click at [613, 108] on span "×" at bounding box center [610, 113] width 17 height 40
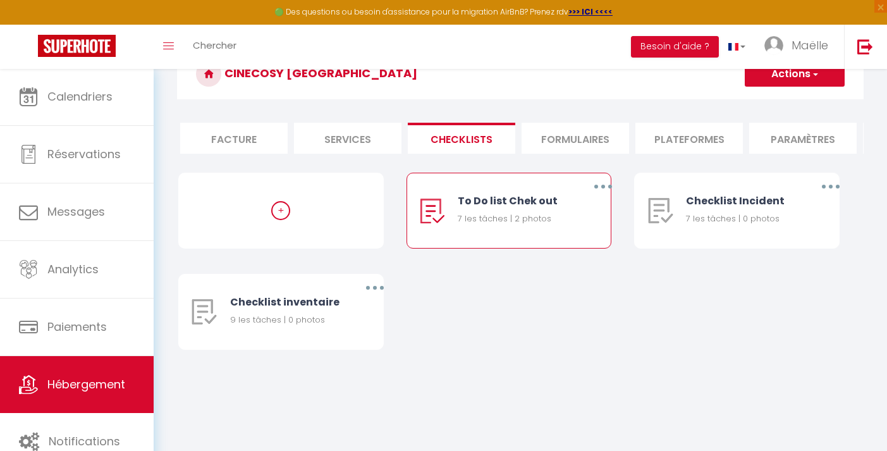
click at [603, 187] on icon "button" at bounding box center [604, 187] width 4 height 4
click at [457, 293] on div "+ To Do list Chek out 7 les tâches | 2 photos Editer Dupliquer Supprimer Checkl…" at bounding box center [520, 274] width 684 height 202
click at [376, 290] on button "button" at bounding box center [374, 288] width 35 height 20
click at [572, 326] on div "+ To Do list Chek out 7 les tâches | 2 photos Editer Dupliquer Supprimer Checkl…" at bounding box center [520, 274] width 684 height 202
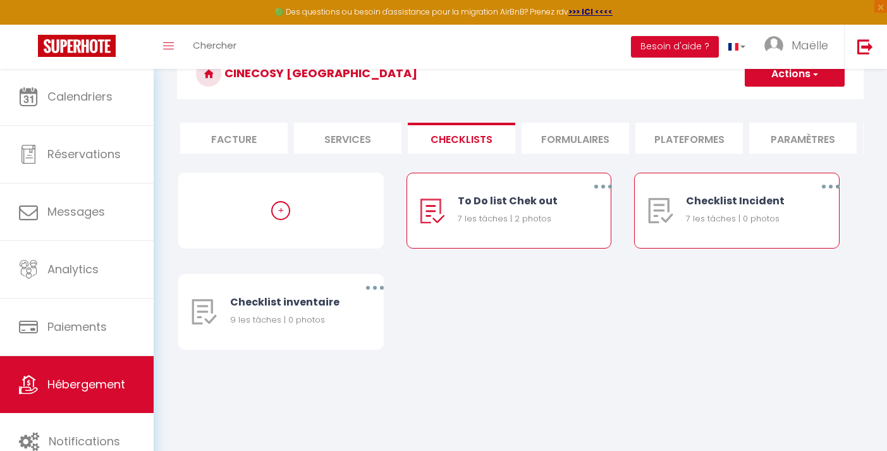
click at [734, 185] on icon "button" at bounding box center [831, 187] width 4 height 4
click at [734, 209] on link "Editer" at bounding box center [798, 216] width 94 height 22
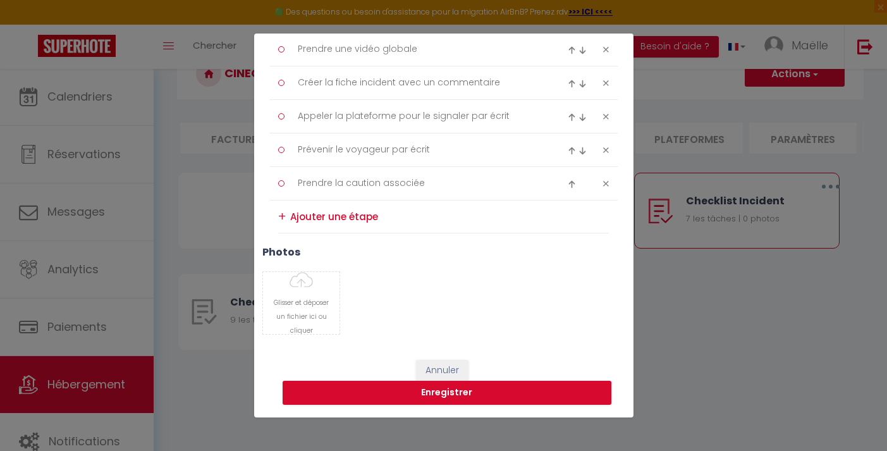
type input "Checklist Incident"
type input "Procédure à suivre en cas d'incident"
select select "2"
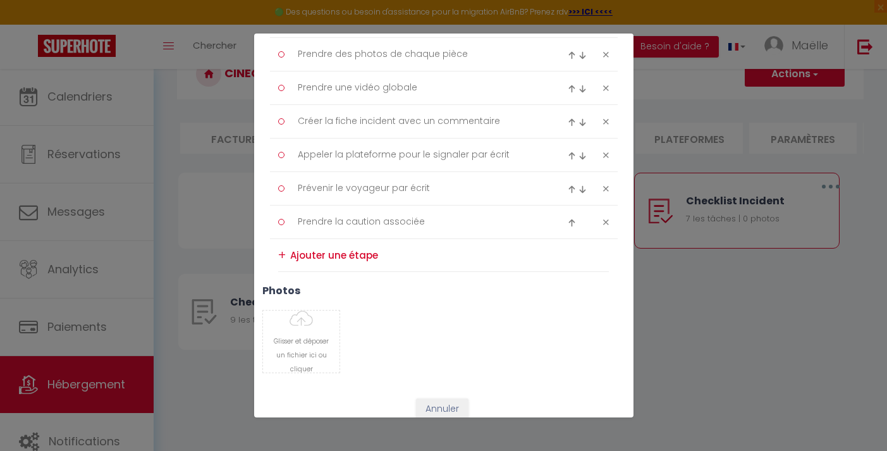
scroll to position [237, 0]
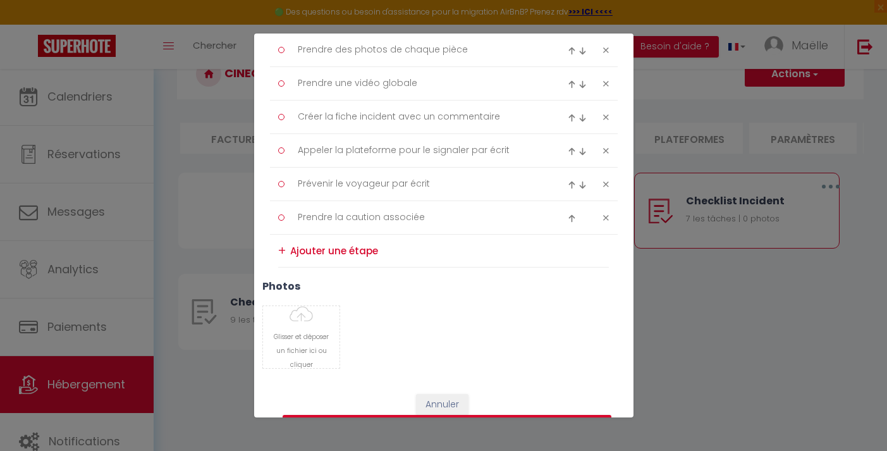
click at [734, 323] on div "Liste de checklist × Titre * Checklist Incident Description * Procédure à suivr…" at bounding box center [443, 225] width 887 height 451
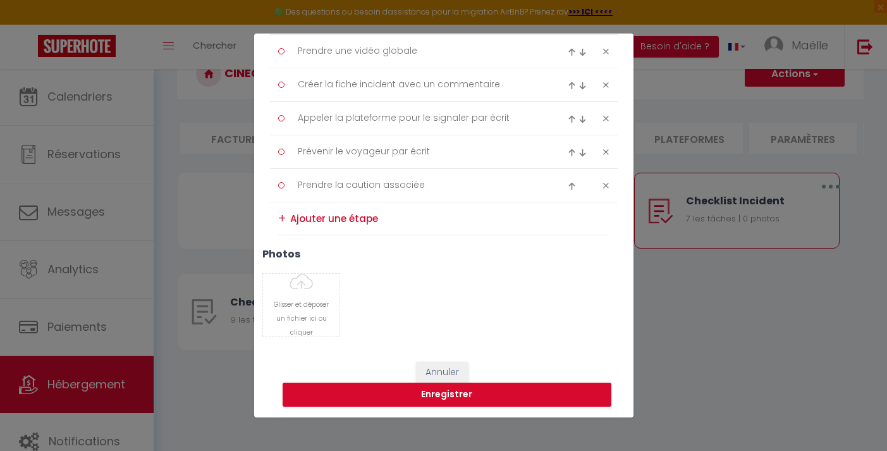
scroll to position [269, 0]
click at [460, 359] on div "Annuler Enregistrer" at bounding box center [444, 385] width 380 height 70
click at [450, 368] on button "Annuler" at bounding box center [442, 373] width 53 height 22
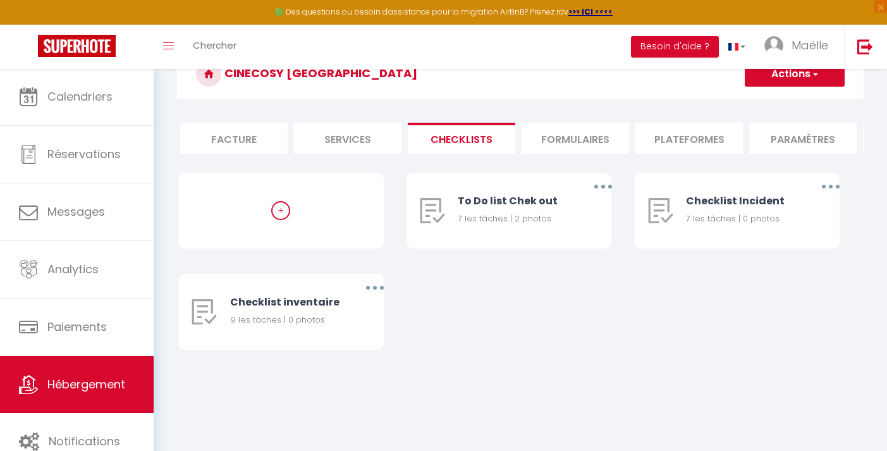
click at [722, 332] on div "+ To Do list Chek out 7 les tâches | 2 photos Editer Dupliquer Supprimer Checkl…" at bounding box center [520, 274] width 684 height 202
click at [604, 187] on icon "button" at bounding box center [604, 187] width 4 height 4
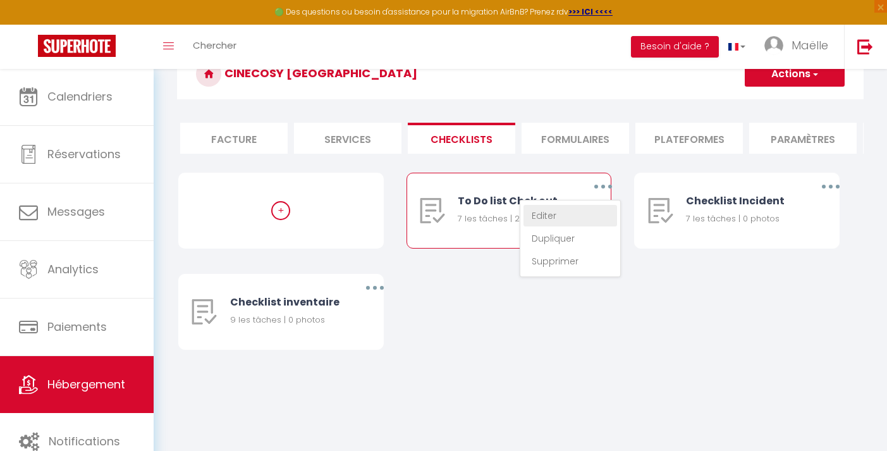
click at [560, 210] on link "Editer" at bounding box center [571, 216] width 94 height 22
type input "To Do list Chek out"
type input "Procédure à suivre à la fin du ménage"
select select "1"
type textarea "Vérifier s'il reste les consommables d'hygiène (papier toilettes + gel douche +…"
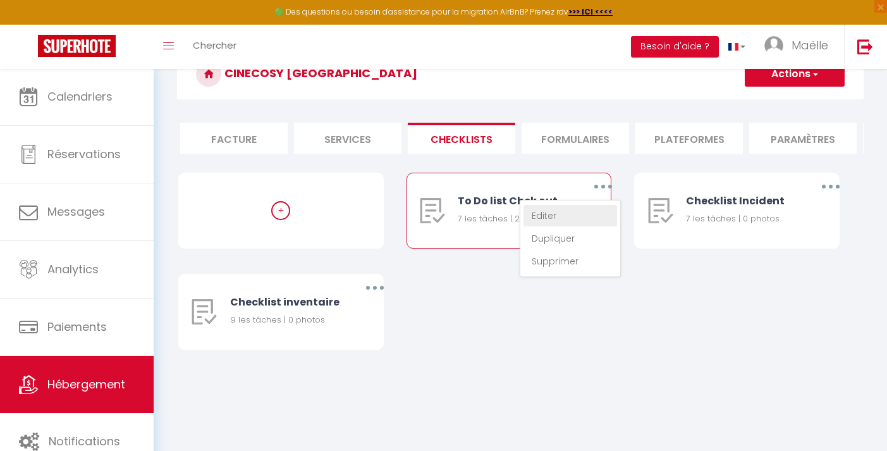
type textarea "Vérifier les consommables alimentaires (café, thé, mais pop corn, huile, sel, p…"
type textarea "Inventaire matériel : sèche cheveux, lampe de chevet, rétroprojecteur, 2 coussi…"
type textarea "Enlever les poubelles (cuisine + sdb)"
type textarea "Mettre 2 serviettes sur le lit"
type textarea "Mettre le guide de bienvenue sur la table"
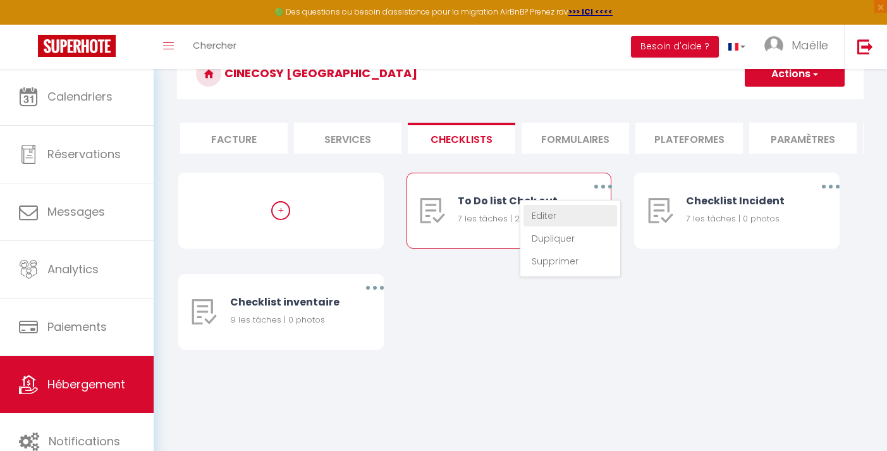
type textarea "Prendre des photos"
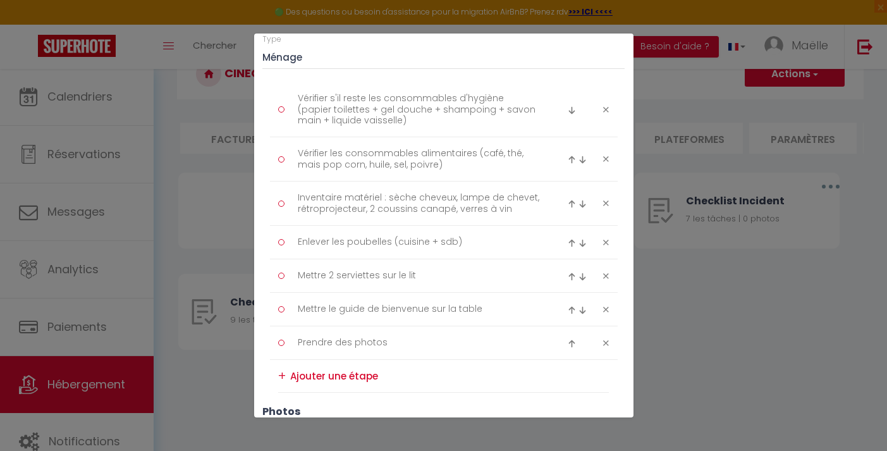
scroll to position [149, 0]
